Goal: Check status: Check status

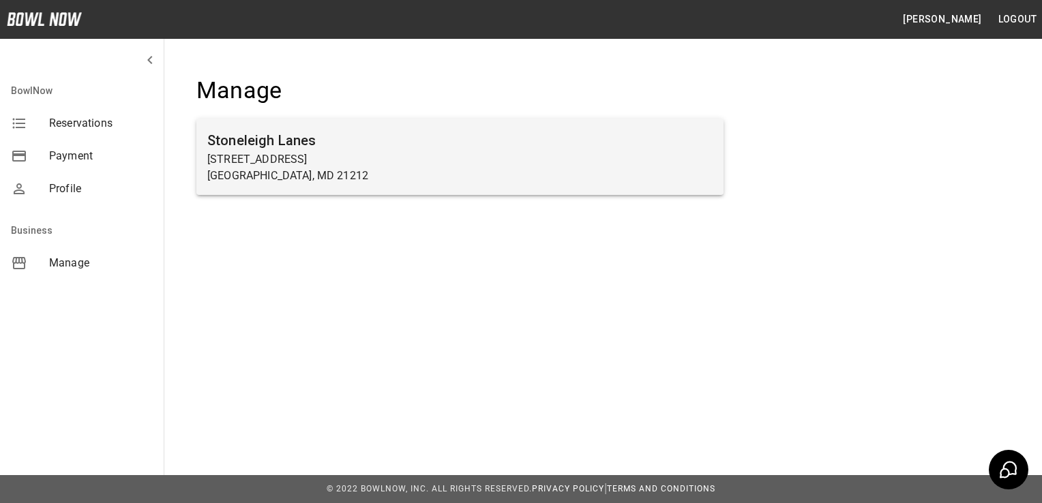
click at [499, 156] on p "[STREET_ADDRESS]" at bounding box center [459, 159] width 505 height 16
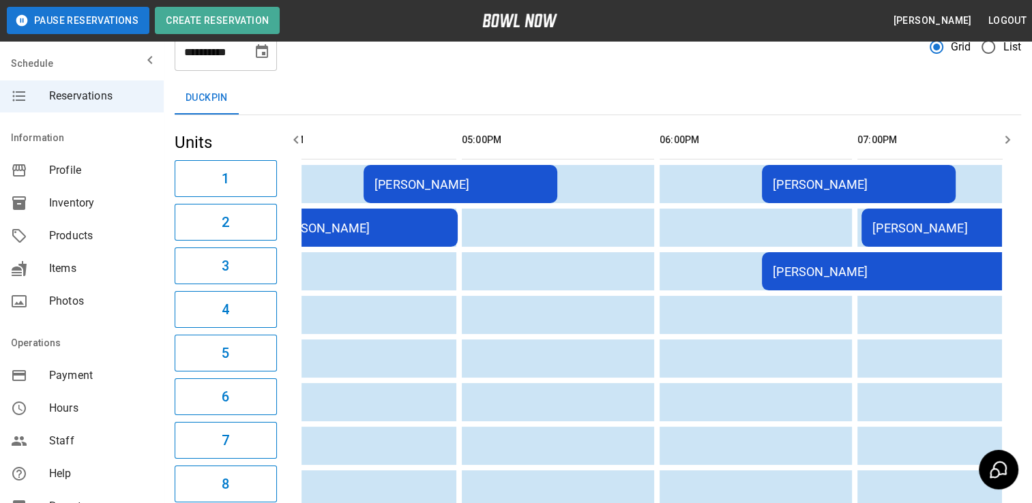
click at [401, 241] on td "[PERSON_NAME]" at bounding box center [361, 228] width 194 height 38
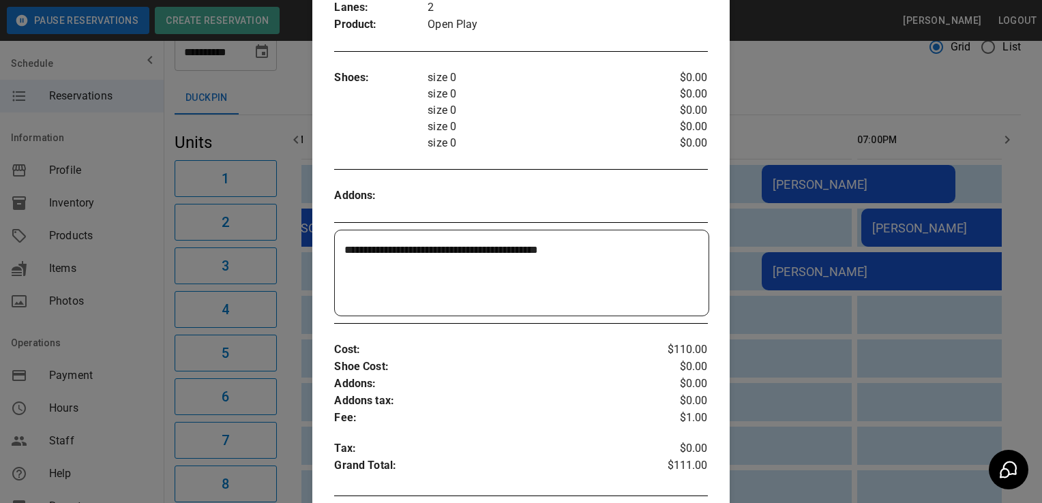
scroll to position [455, 0]
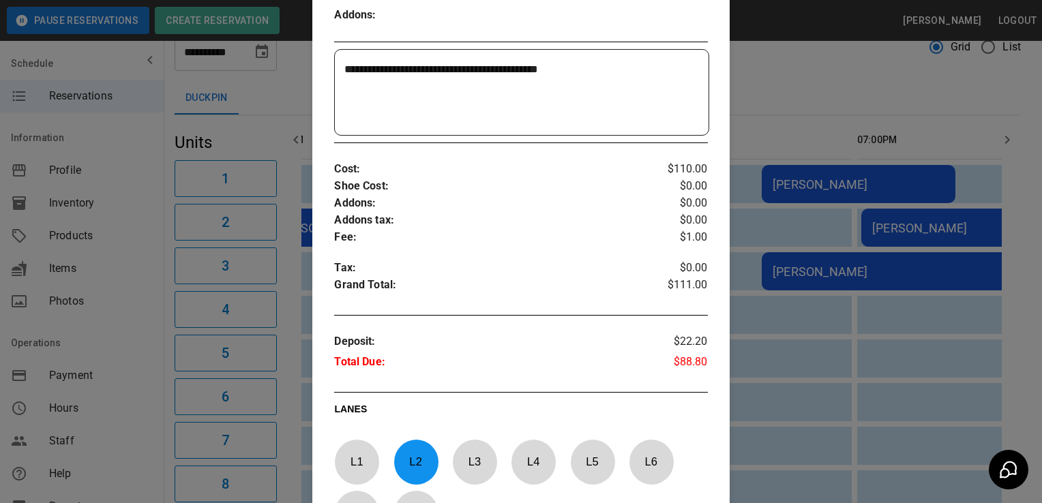
click at [758, 361] on div at bounding box center [521, 251] width 1042 height 503
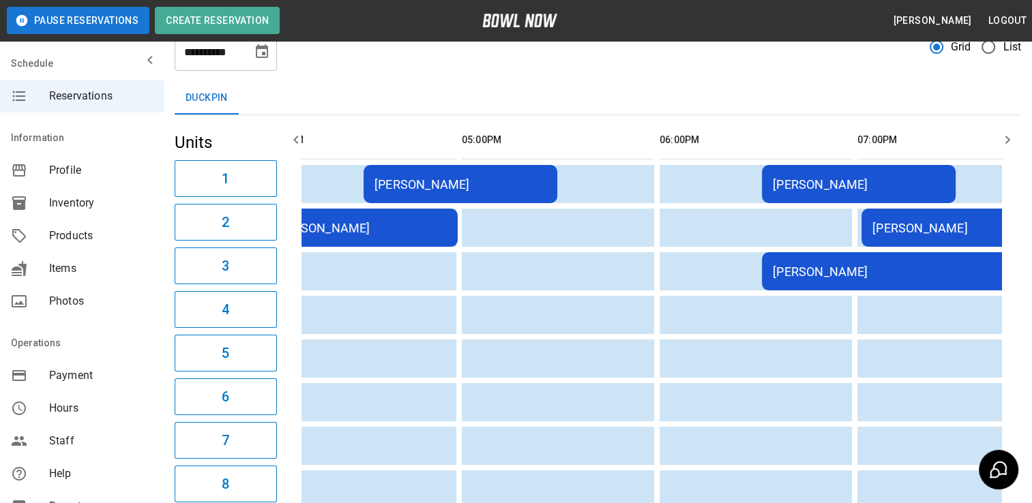
click at [387, 226] on div "[PERSON_NAME]" at bounding box center [361, 228] width 172 height 14
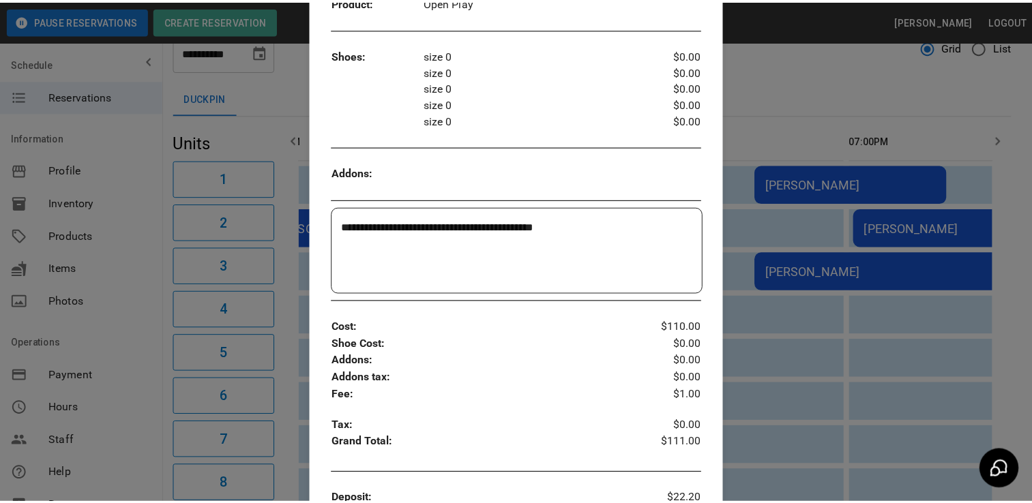
scroll to position [444, 0]
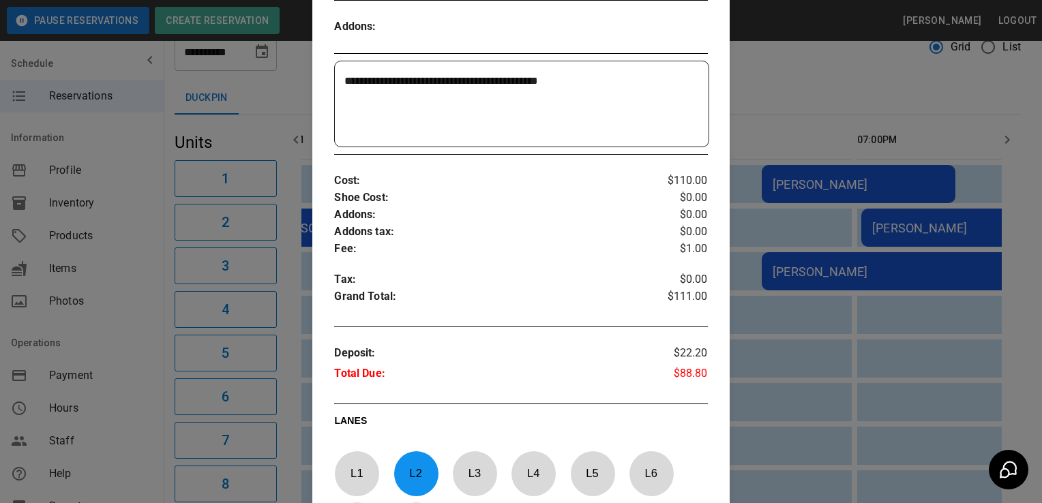
click at [820, 449] on div at bounding box center [521, 251] width 1042 height 503
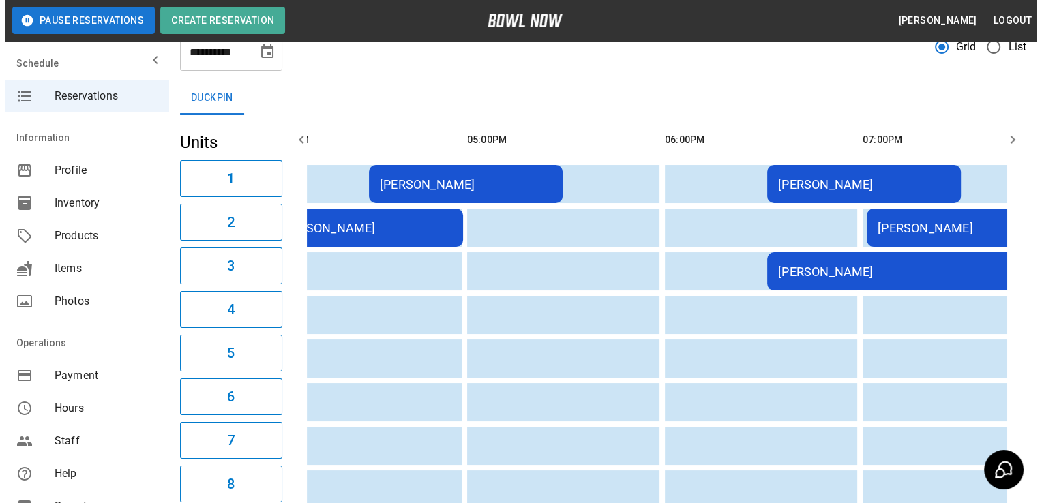
scroll to position [0, 0]
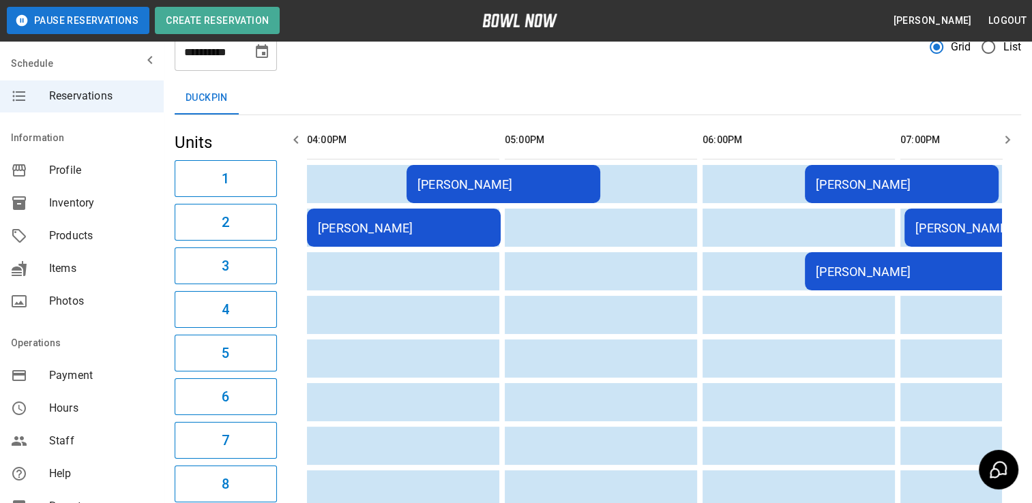
click at [425, 217] on td "[PERSON_NAME]" at bounding box center [404, 228] width 194 height 38
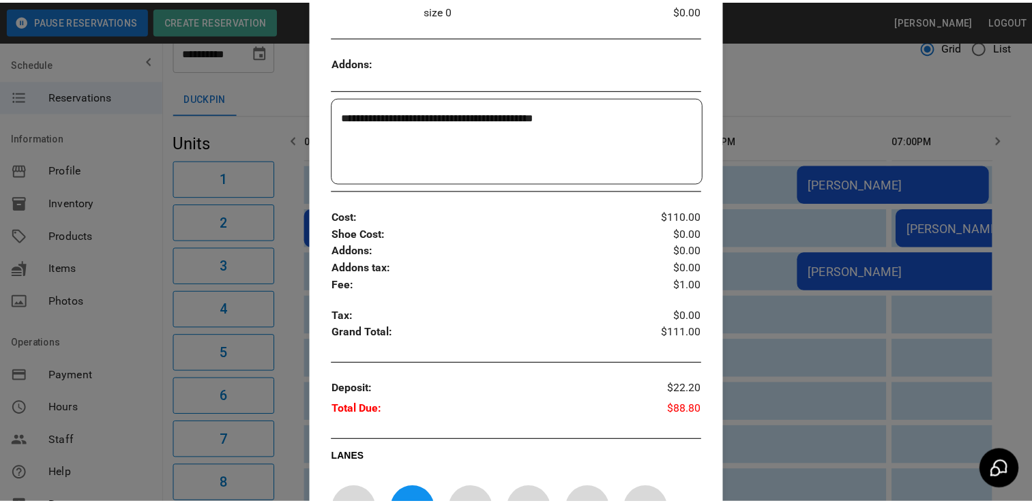
scroll to position [409, 0]
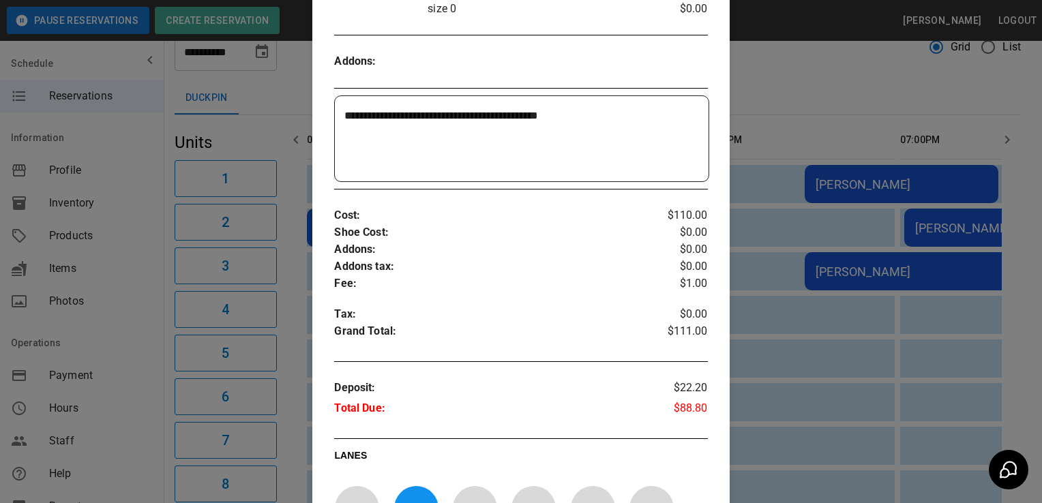
click at [739, 443] on div at bounding box center [521, 251] width 1042 height 503
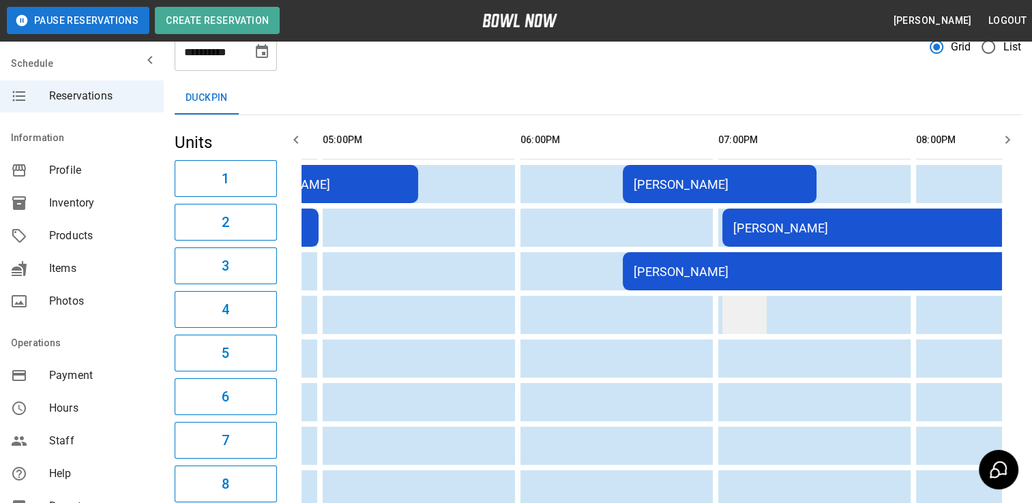
scroll to position [0, 201]
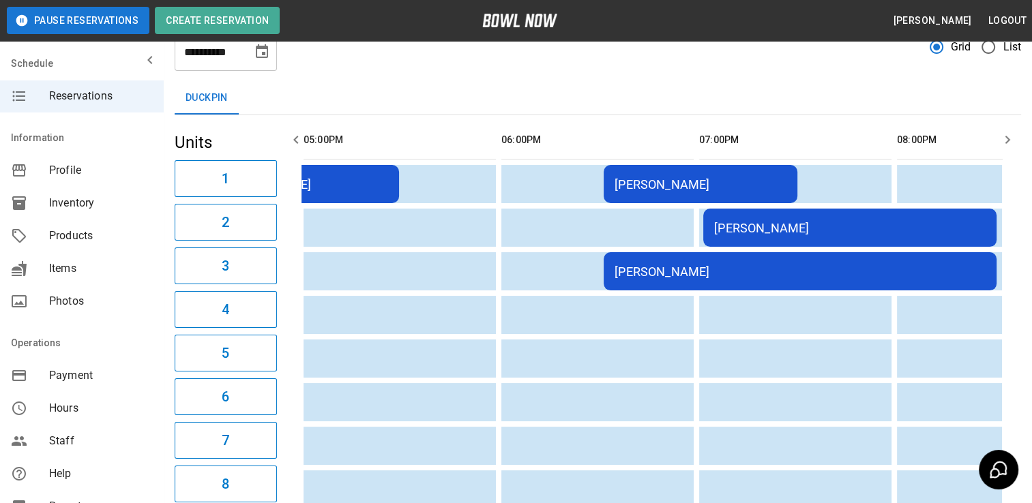
click at [810, 239] on td "[PERSON_NAME]" at bounding box center [849, 228] width 293 height 38
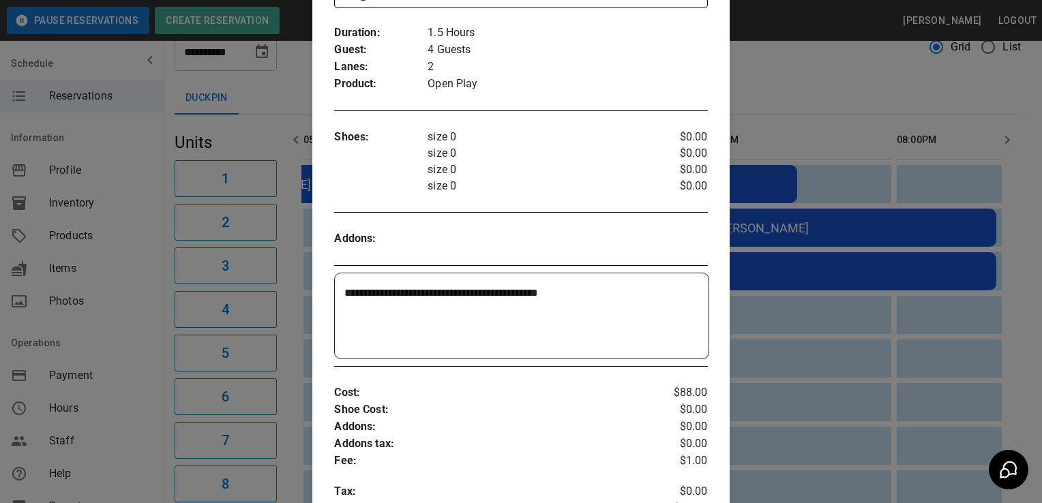
click at [783, 315] on div at bounding box center [521, 251] width 1042 height 503
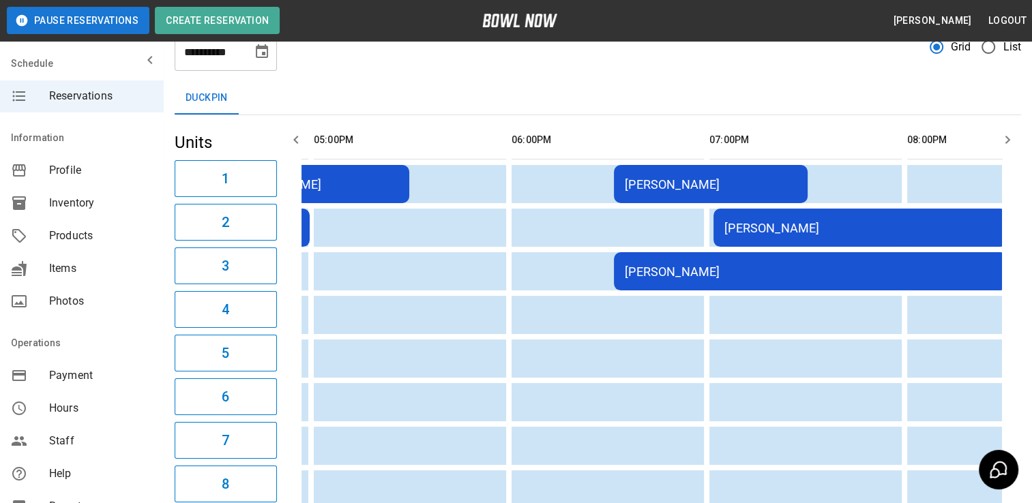
click at [740, 259] on td "[PERSON_NAME]" at bounding box center [810, 271] width 393 height 38
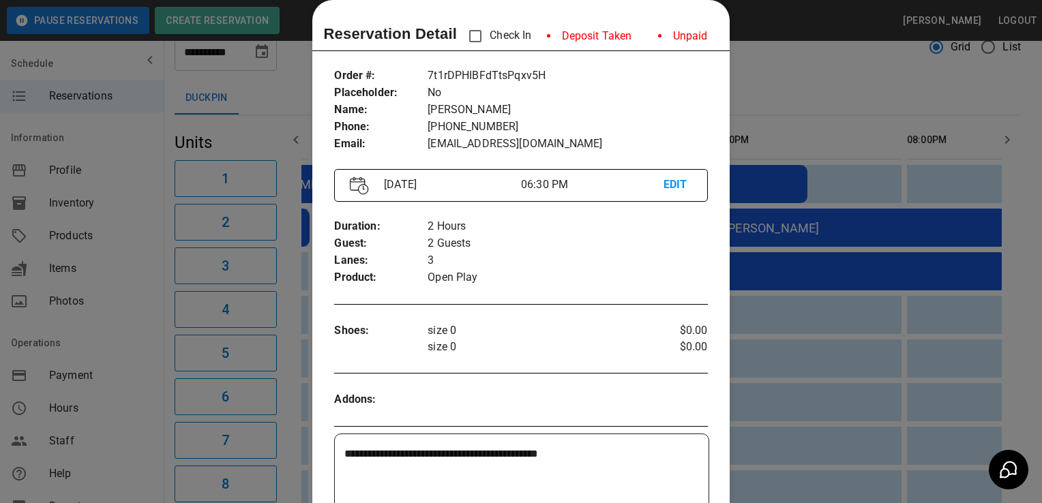
click at [818, 276] on div at bounding box center [521, 251] width 1042 height 503
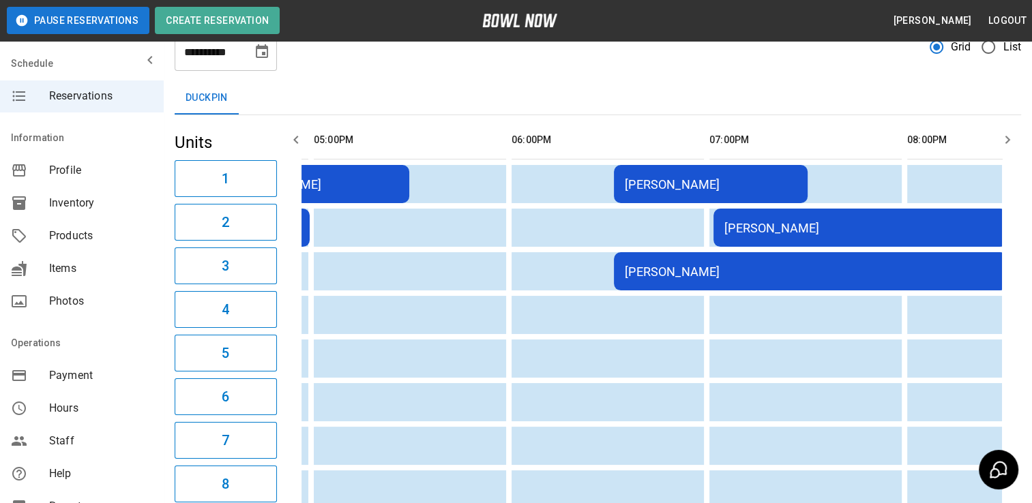
click at [818, 276] on div "[PERSON_NAME]" at bounding box center [810, 272] width 371 height 14
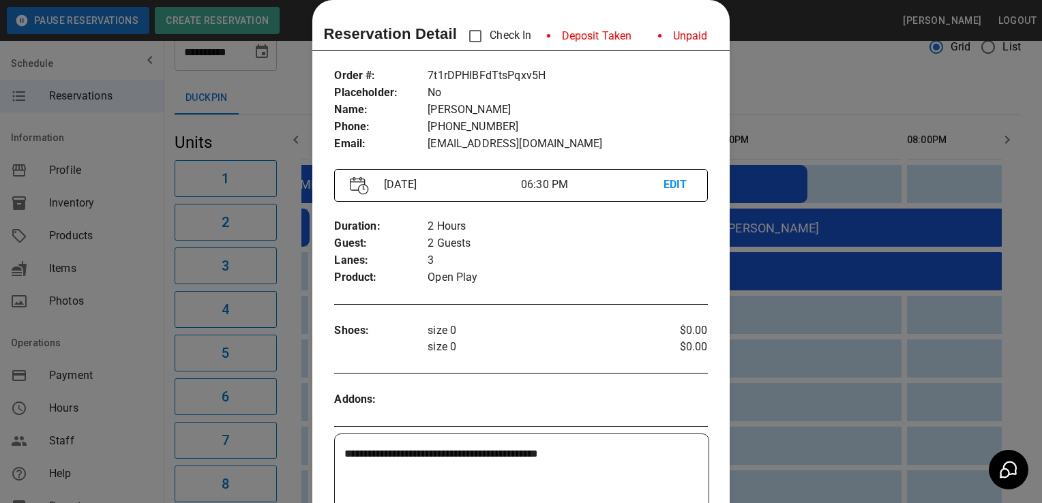
click at [344, 261] on p "Lanes :" at bounding box center [380, 260] width 93 height 17
click at [816, 301] on div at bounding box center [521, 251] width 1042 height 503
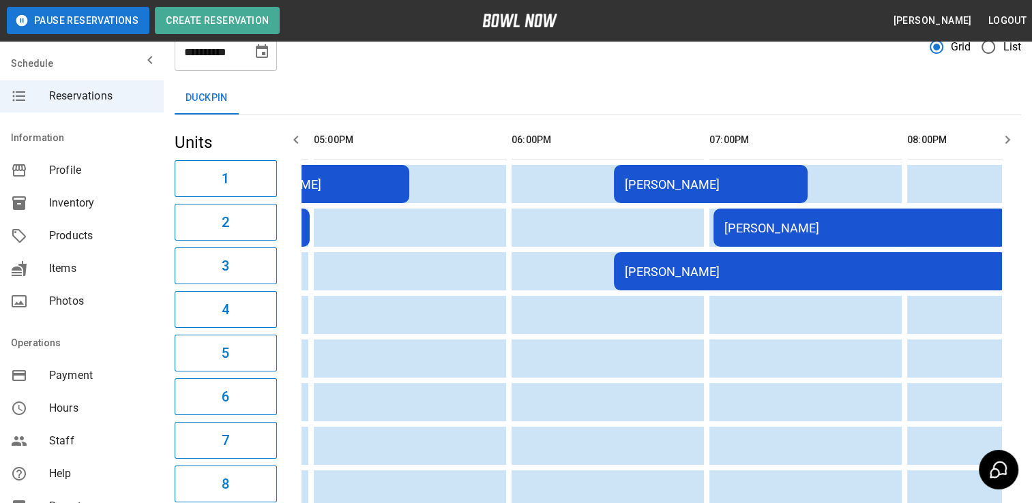
click at [739, 233] on div "[PERSON_NAME]" at bounding box center [859, 228] width 271 height 14
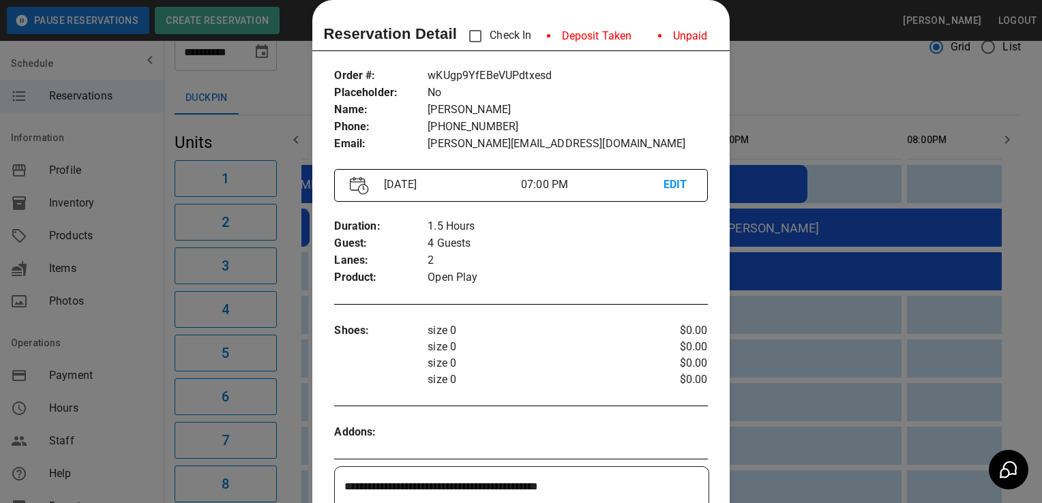
click at [781, 265] on div at bounding box center [521, 251] width 1042 height 503
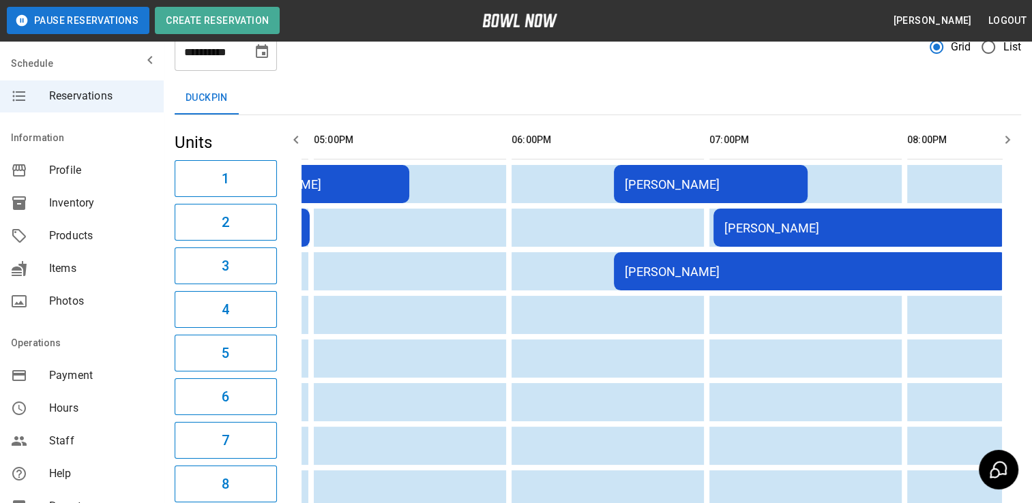
click at [728, 187] on div "[PERSON_NAME]" at bounding box center [711, 184] width 172 height 14
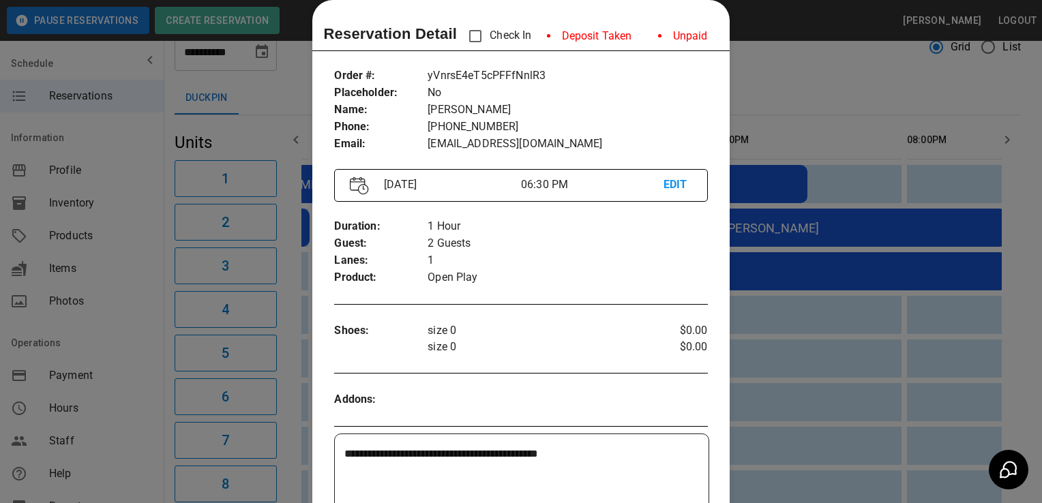
click at [811, 264] on div at bounding box center [521, 251] width 1042 height 503
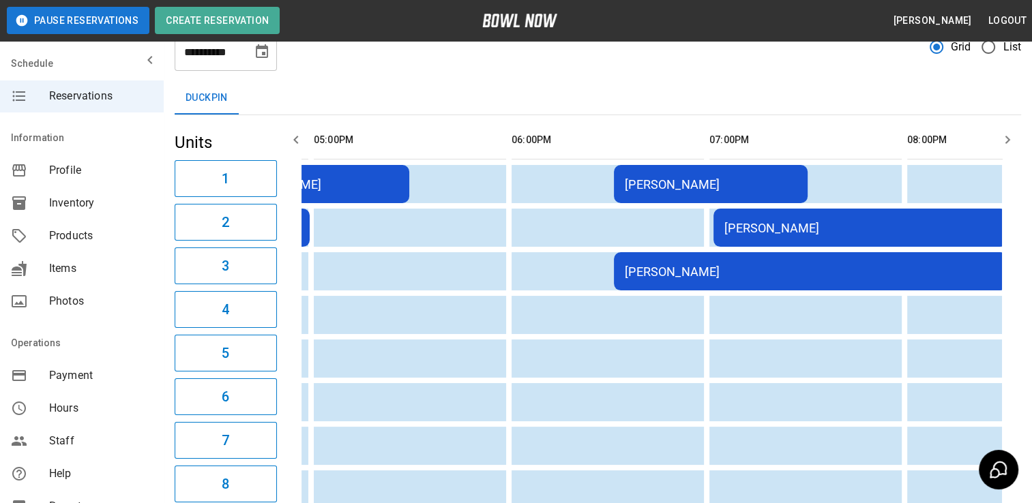
click at [790, 237] on td "[PERSON_NAME]" at bounding box center [859, 228] width 293 height 38
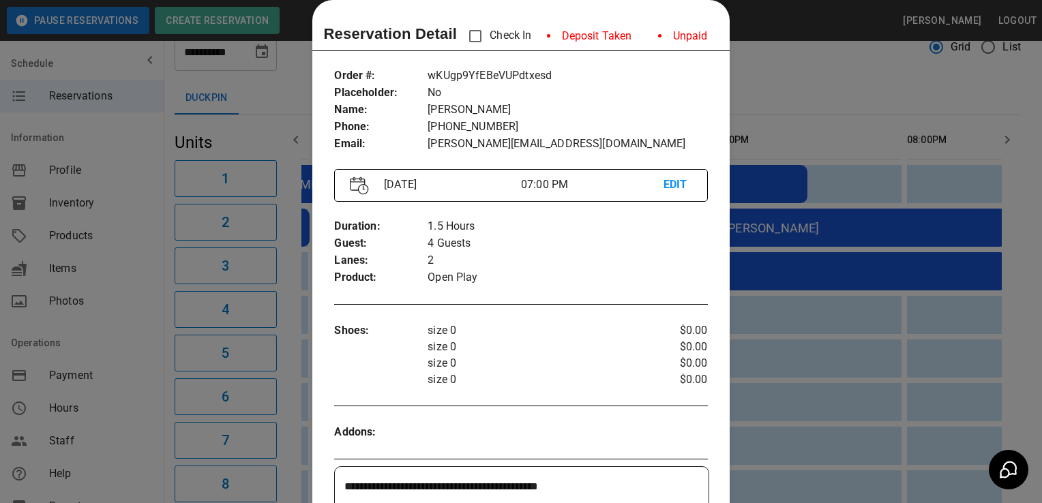
click at [760, 249] on div at bounding box center [521, 251] width 1042 height 503
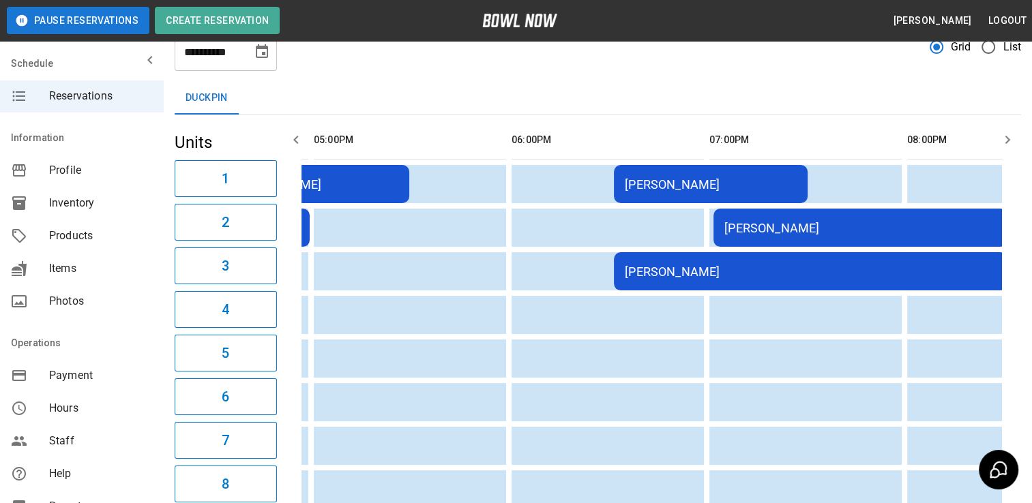
click at [762, 274] on div "[PERSON_NAME]" at bounding box center [810, 272] width 371 height 14
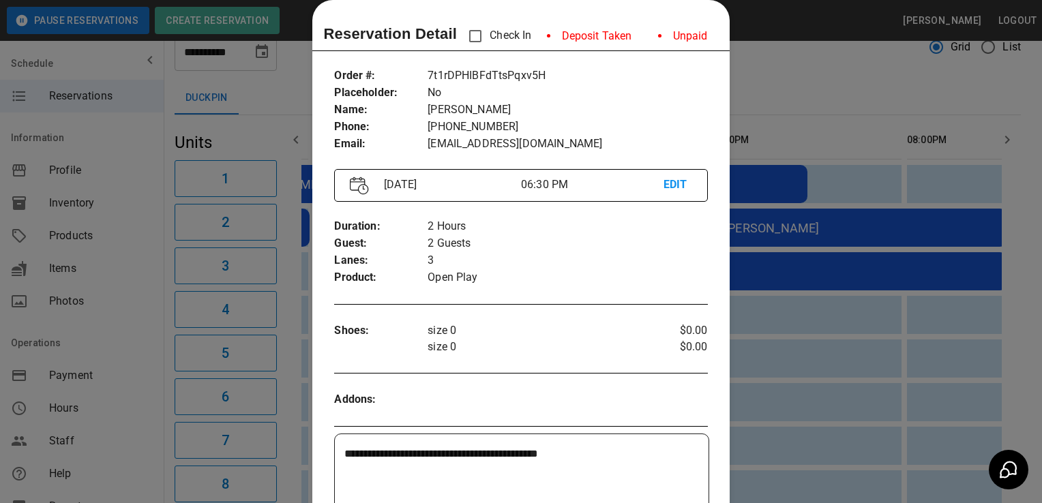
click at [750, 299] on div at bounding box center [521, 251] width 1042 height 503
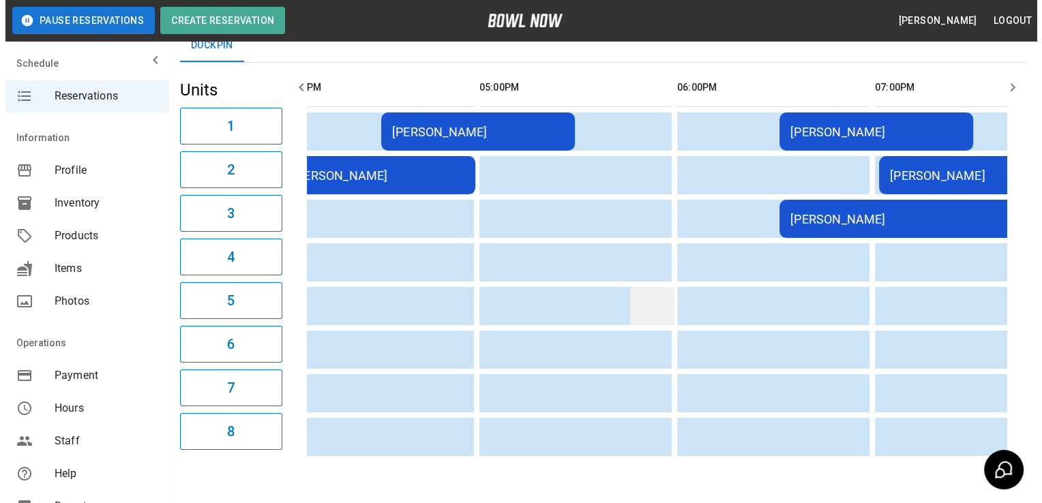
scroll to position [0, 20]
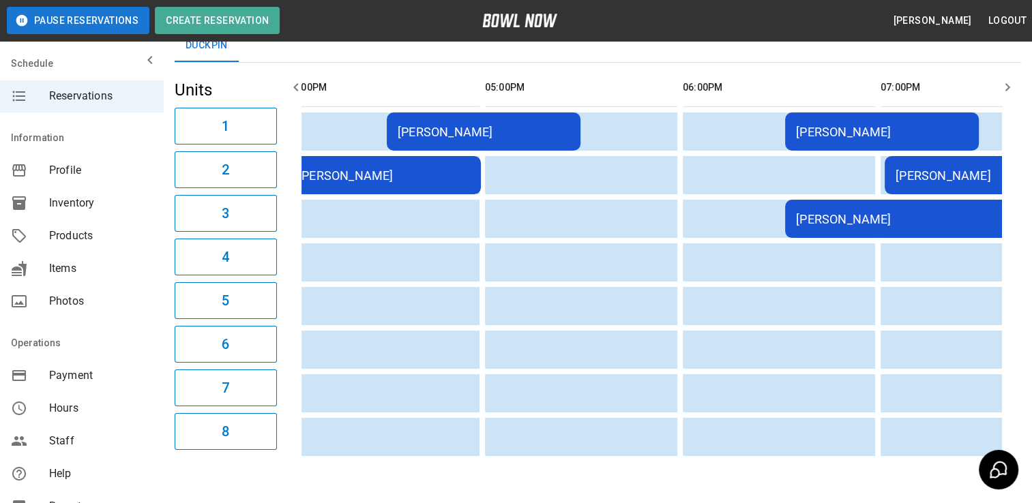
click at [494, 127] on div "[PERSON_NAME]" at bounding box center [484, 132] width 172 height 14
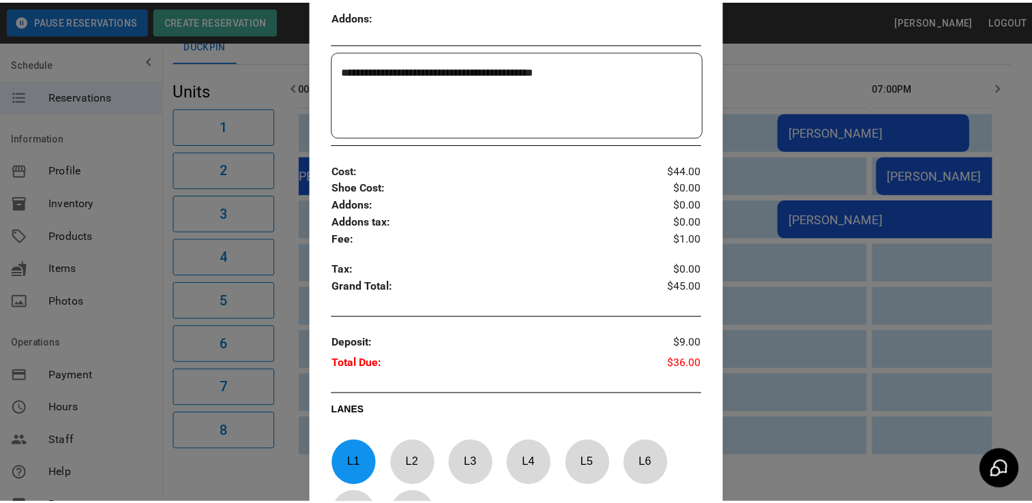
scroll to position [406, 0]
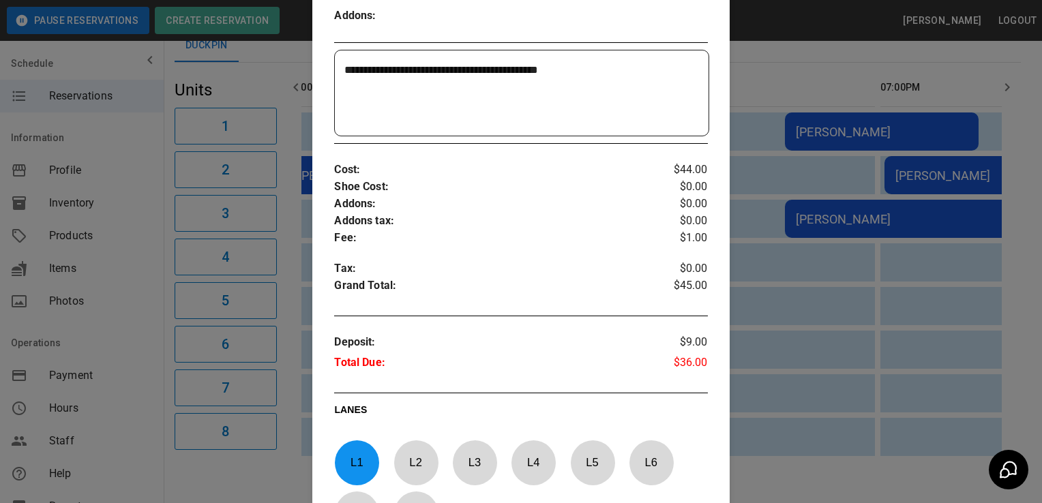
click at [866, 61] on div at bounding box center [521, 251] width 1042 height 503
